Goal: Find specific page/section: Find specific page/section

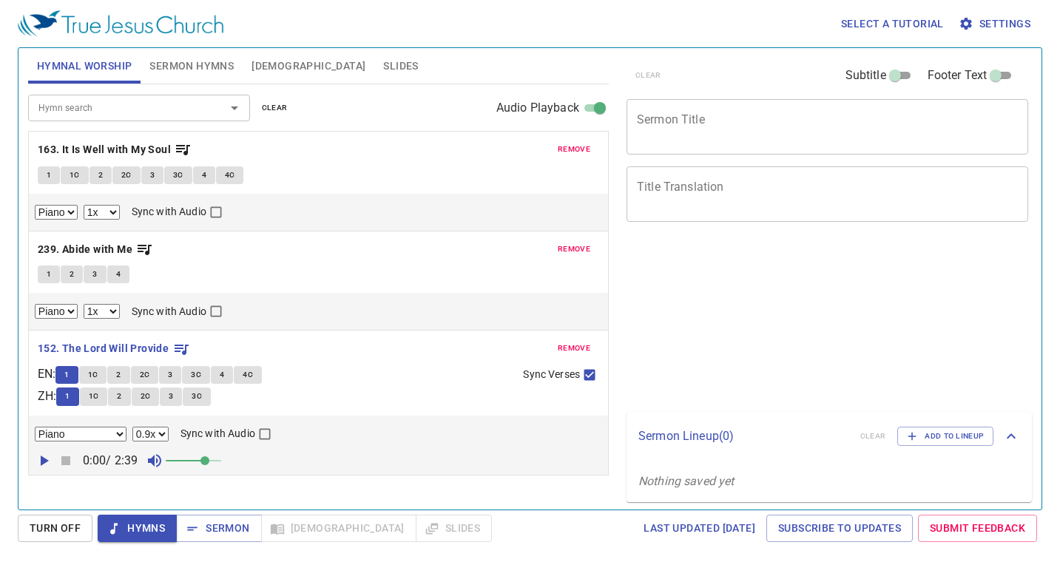
select select "1"
select select "0.9"
click at [573, 80] on div "Hymnal Worship Sermon Hymns [DEMOGRAPHIC_DATA] Slides" at bounding box center [318, 65] width 581 height 35
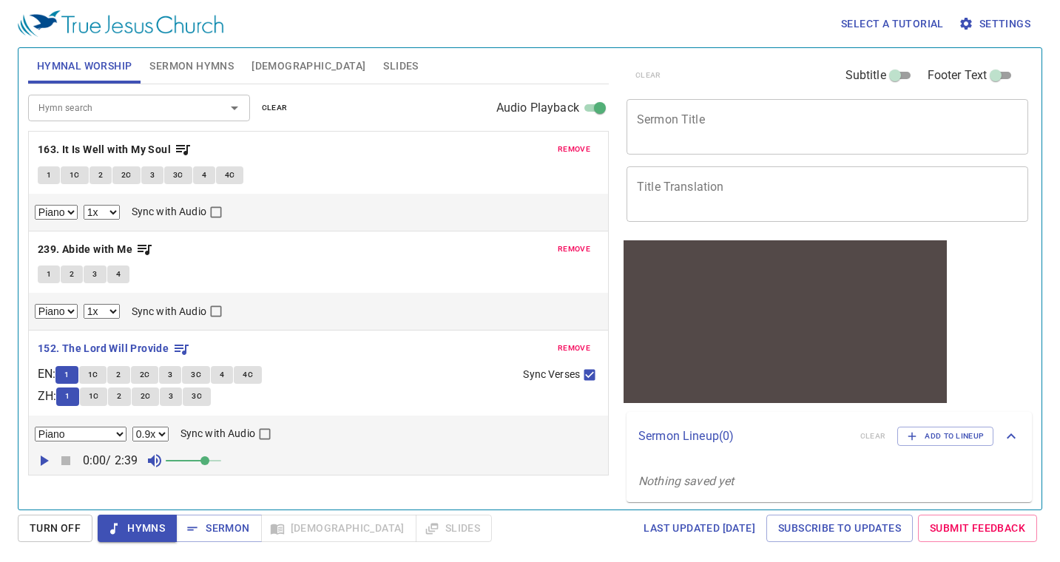
click at [573, 80] on div "Hymnal Worship Sermon Hymns [DEMOGRAPHIC_DATA] Slides" at bounding box center [318, 65] width 581 height 35
click at [575, 147] on span "remove" at bounding box center [574, 149] width 33 height 13
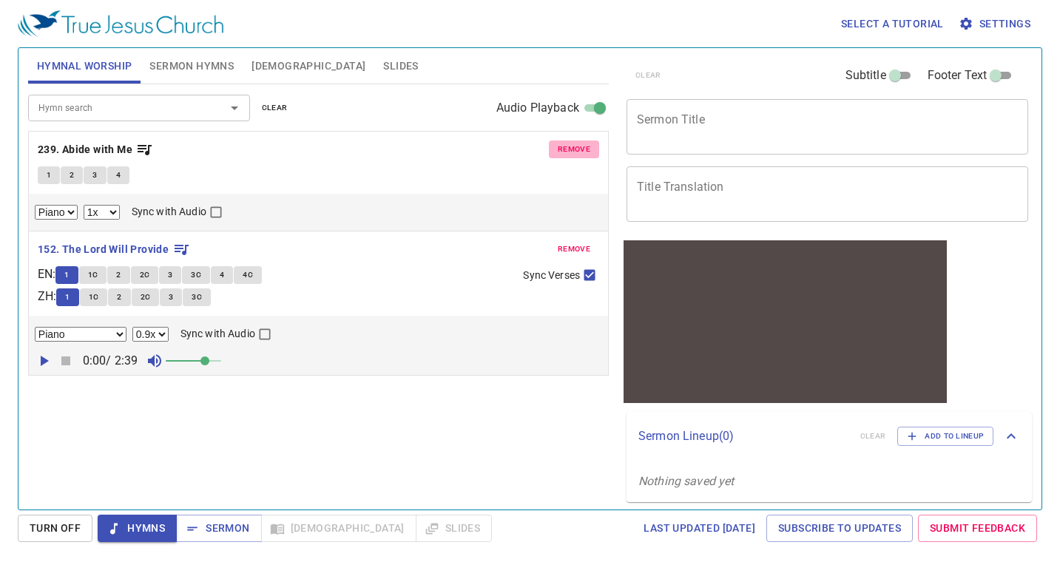
click at [575, 147] on span "remove" at bounding box center [574, 149] width 33 height 13
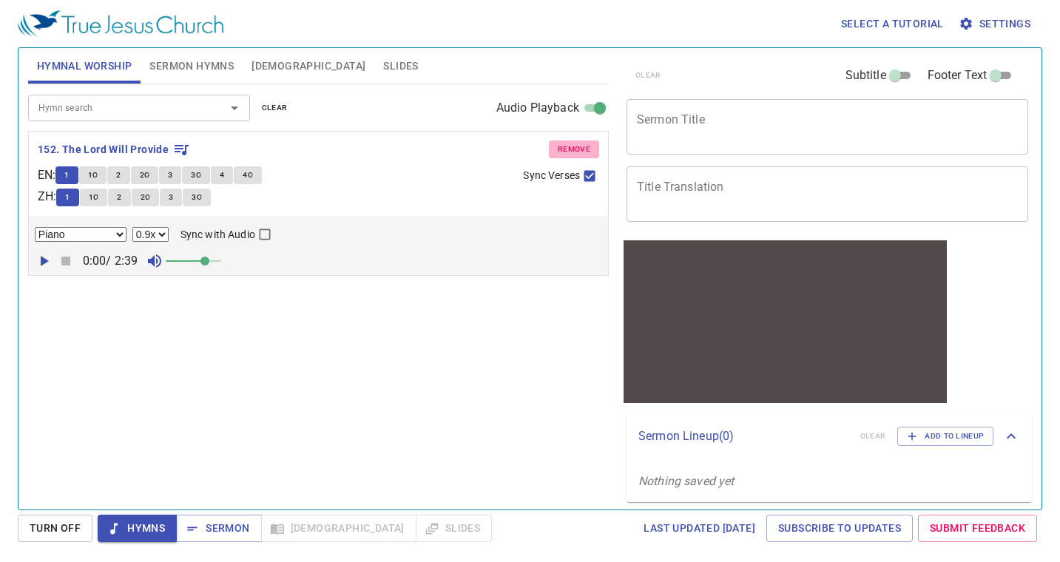
click at [575, 147] on span "remove" at bounding box center [574, 149] width 33 height 13
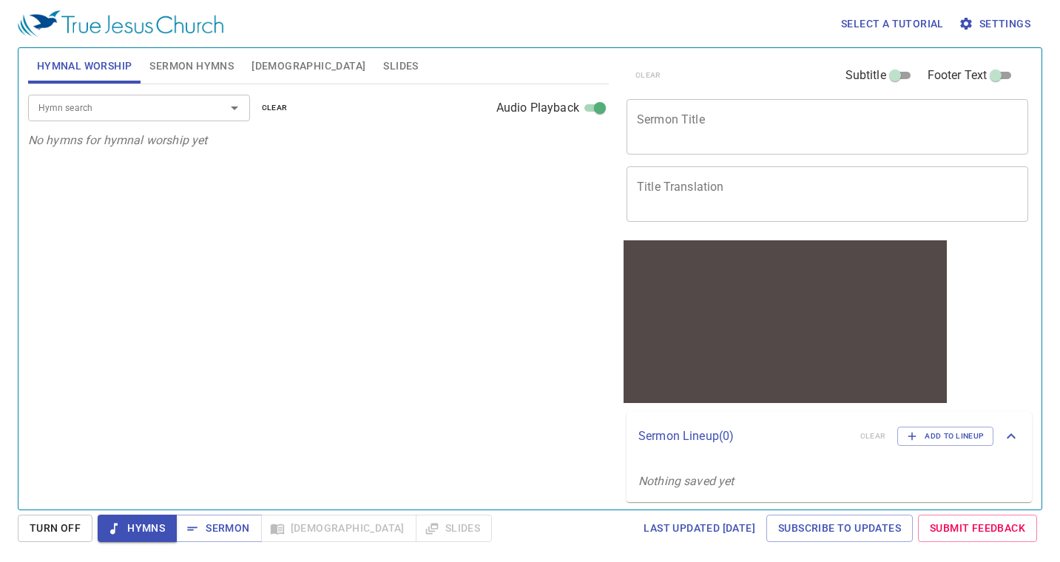
click at [189, 111] on input "Hymn search" at bounding box center [117, 107] width 169 height 17
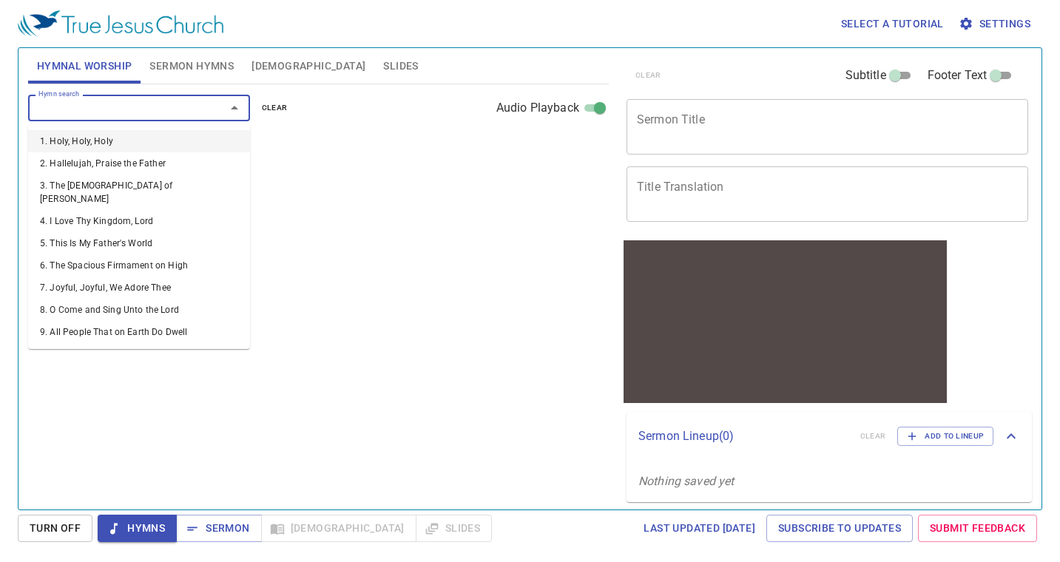
type input "2"
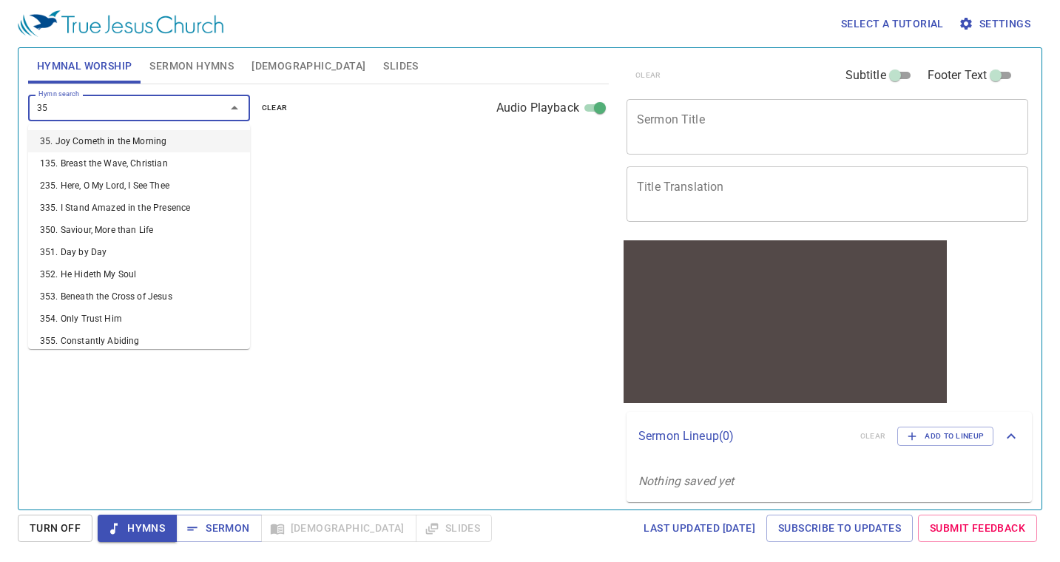
type input "351"
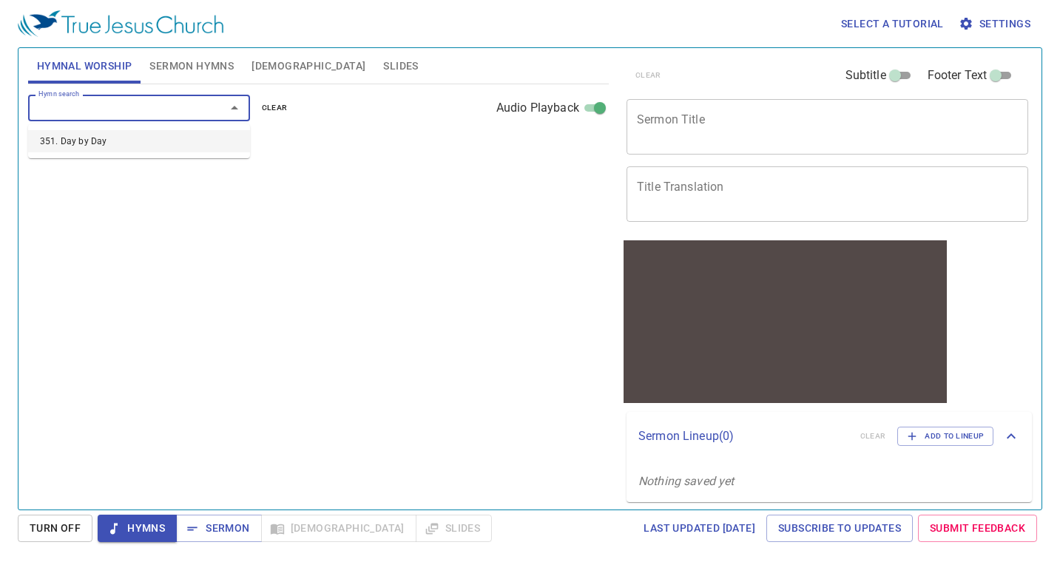
select select "1"
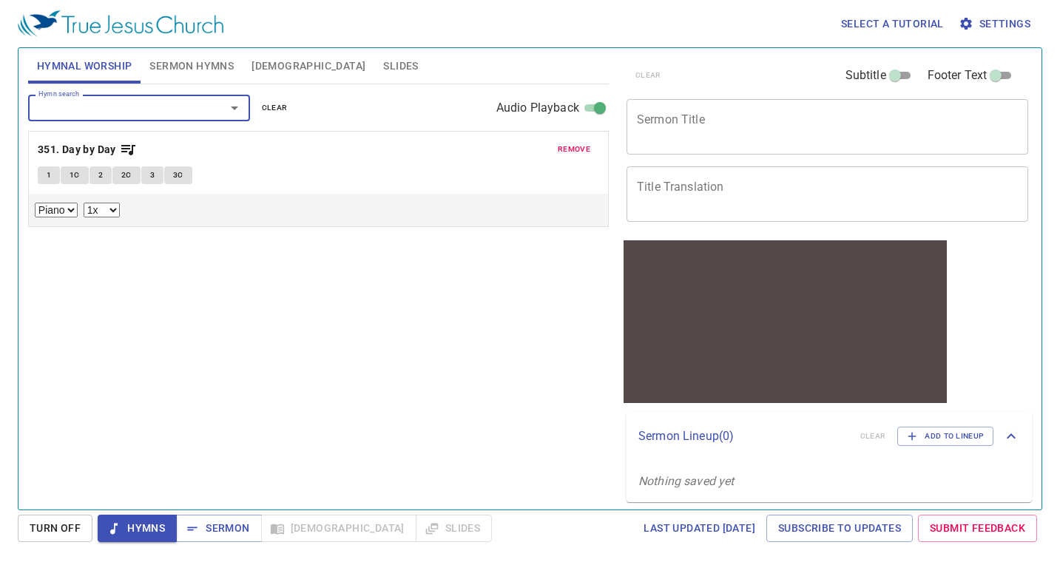
click at [47, 177] on span "1" at bounding box center [49, 175] width 4 height 13
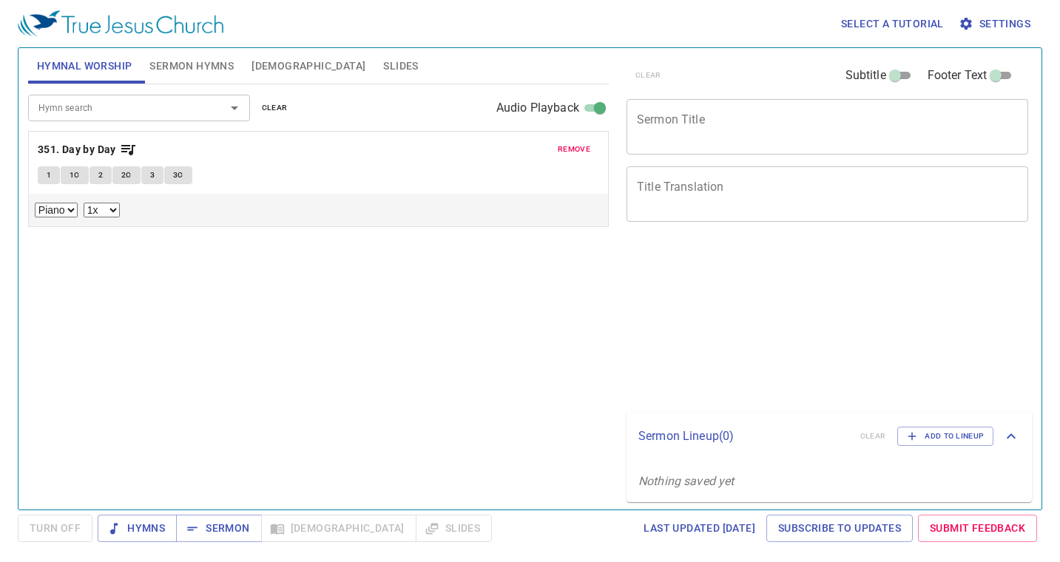
select select "1"
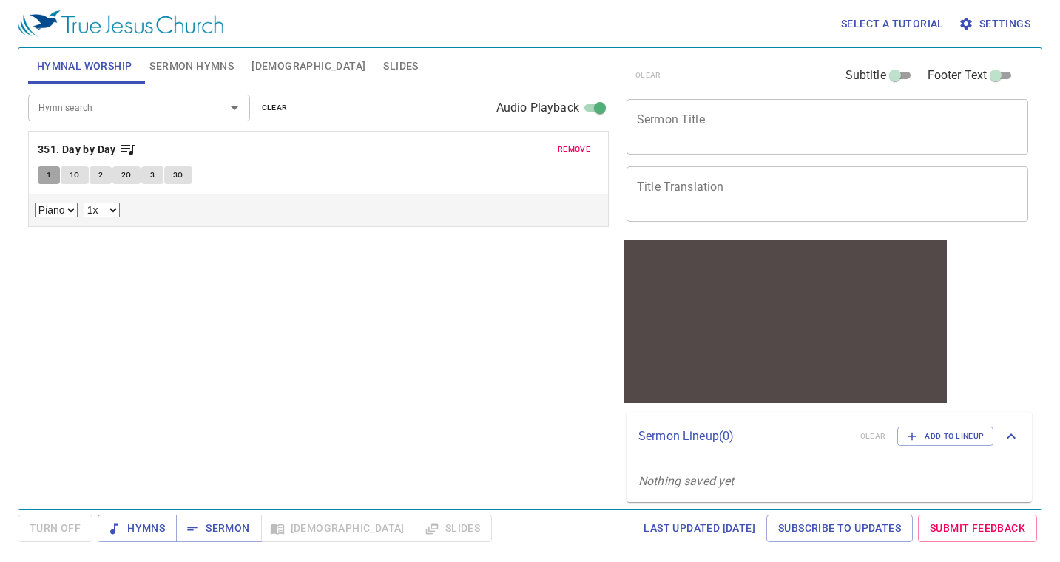
click at [43, 173] on button "1" at bounding box center [49, 175] width 22 height 18
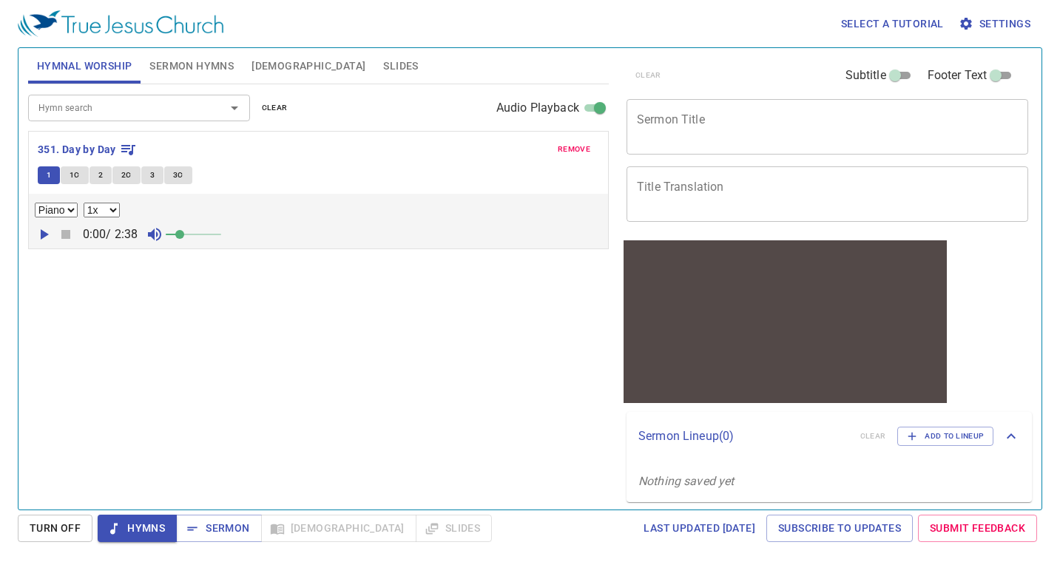
click at [203, 234] on span at bounding box center [193, 234] width 55 height 21
click at [205, 234] on span at bounding box center [204, 234] width 9 height 9
click at [47, 233] on icon "button" at bounding box center [44, 235] width 18 height 18
